Goal: Task Accomplishment & Management: Use online tool/utility

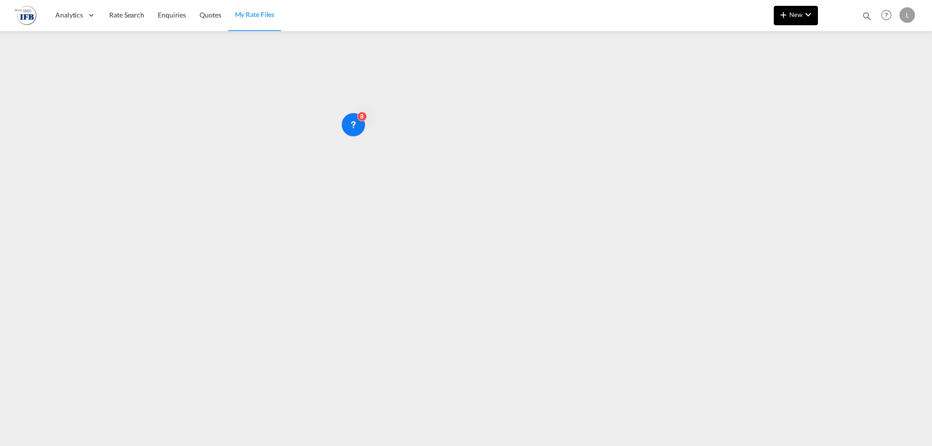
click at [813, 16] on md-icon "icon-chevron-down" at bounding box center [809, 15] width 12 height 12
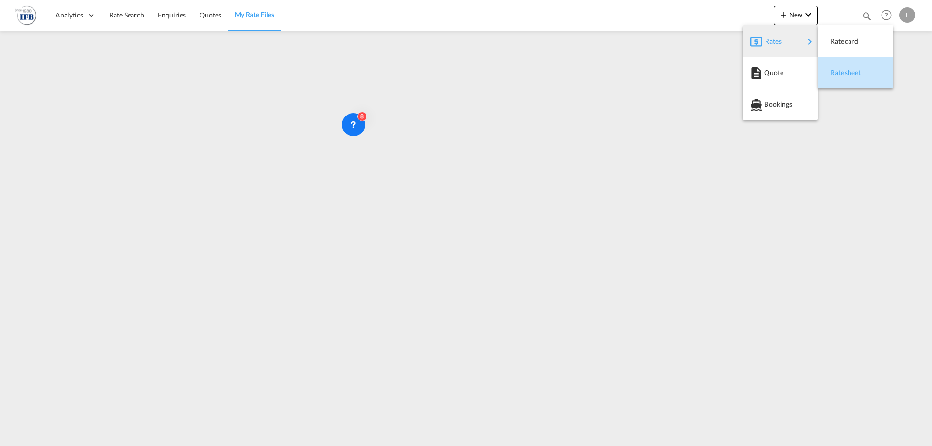
click at [838, 67] on span "Ratesheet" at bounding box center [836, 72] width 11 height 19
